Goal: Task Accomplishment & Management: Manage account settings

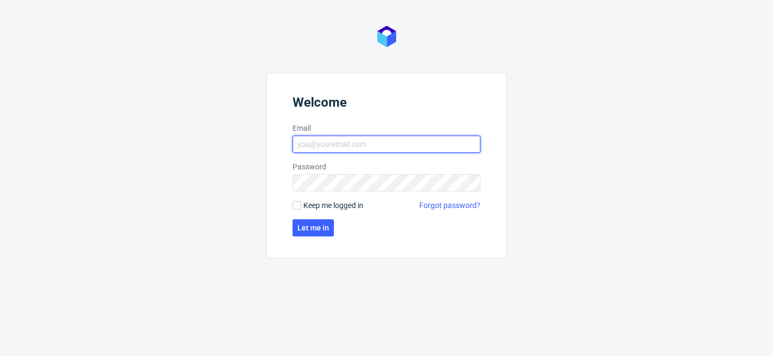
type input "[PERSON_NAME][EMAIL_ADDRESS][PERSON_NAME][DOMAIN_NAME]"
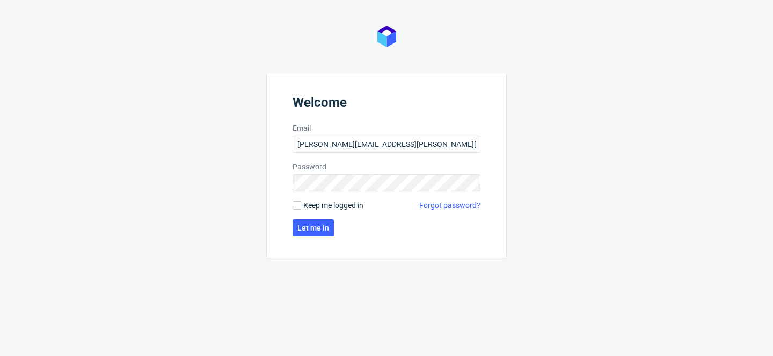
click at [315, 202] on span "Keep me logged in" at bounding box center [333, 205] width 60 height 11
click at [301, 202] on input "Keep me logged in" at bounding box center [297, 205] width 9 height 9
checkbox input "true"
click at [315, 232] on button "Let me in" at bounding box center [313, 228] width 41 height 17
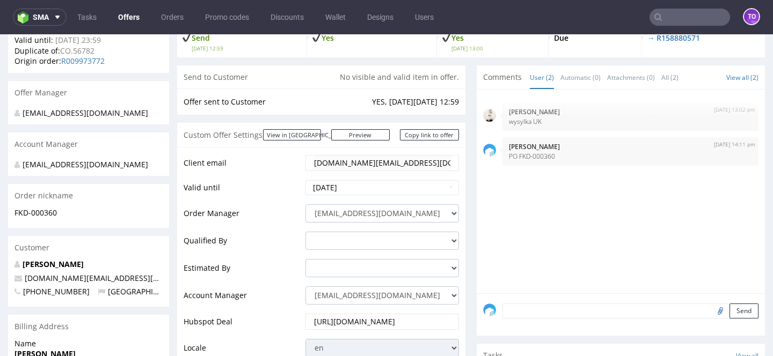
scroll to position [103, 0]
